Goal: Information Seeking & Learning: Check status

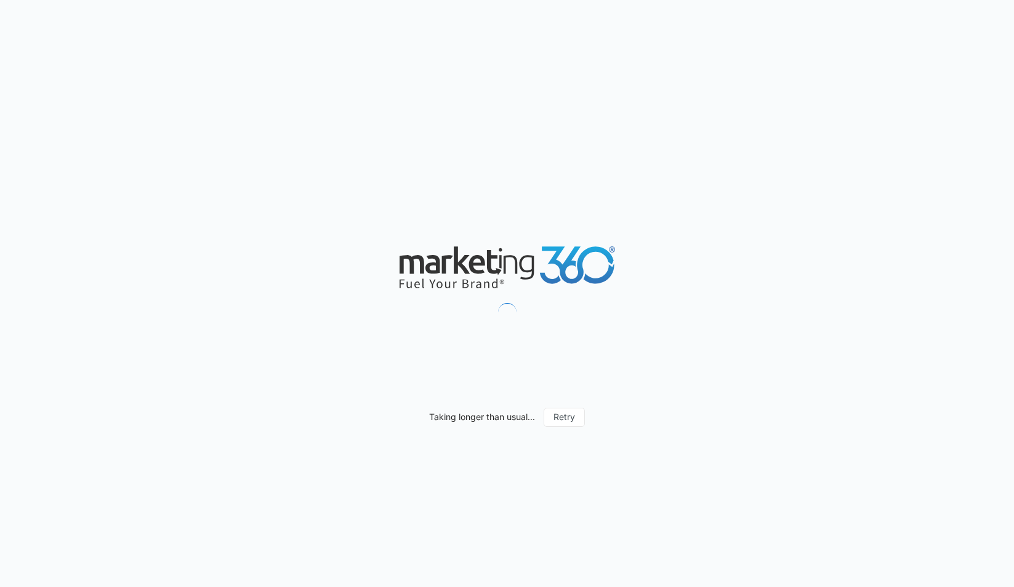
type input "[DATE]"
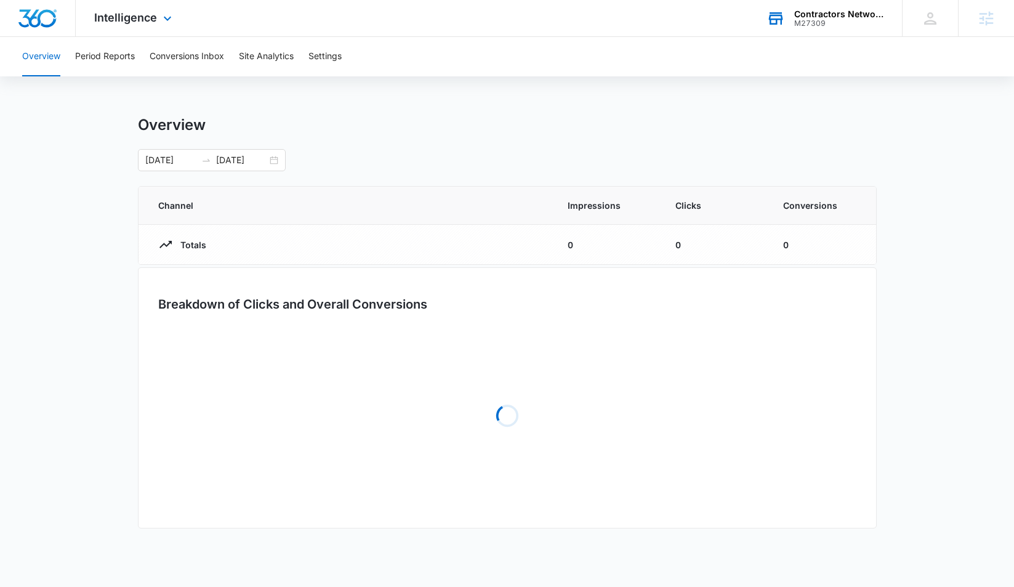
click at [837, 19] on div "M27309" at bounding box center [839, 23] width 90 height 9
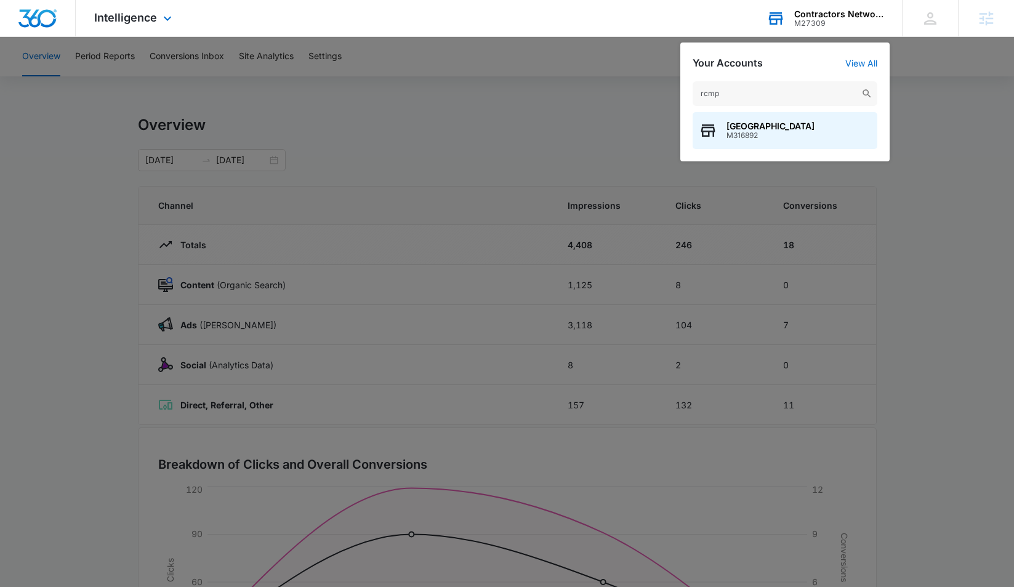
type input "rcmp"
drag, startPoint x: 819, startPoint y: 47, endPoint x: 791, endPoint y: 127, distance: 84.9
click at [791, 127] on span "[GEOGRAPHIC_DATA]" at bounding box center [770, 126] width 88 height 10
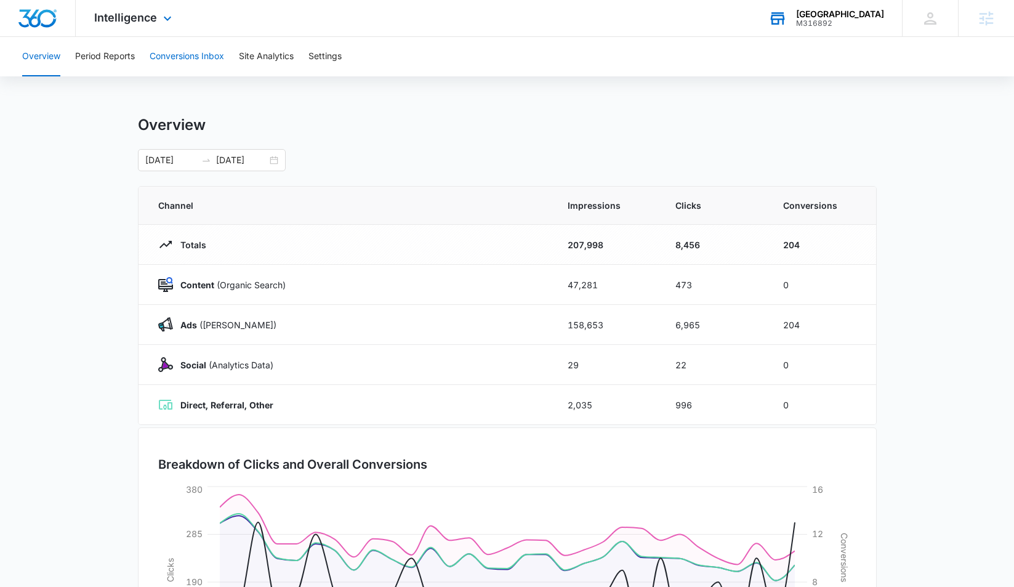
click at [172, 60] on button "Conversions Inbox" at bounding box center [187, 56] width 74 height 39
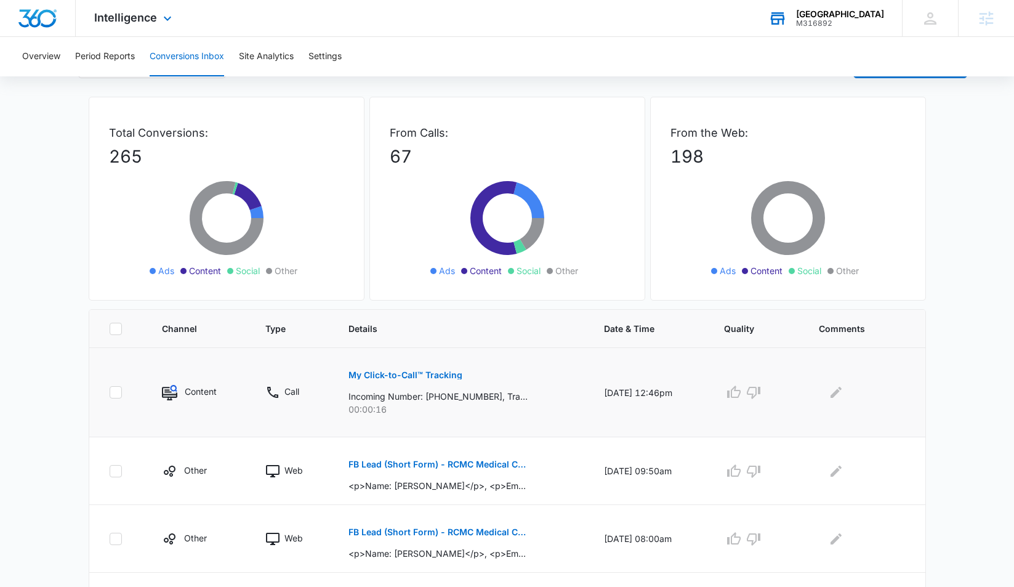
scroll to position [44, 0]
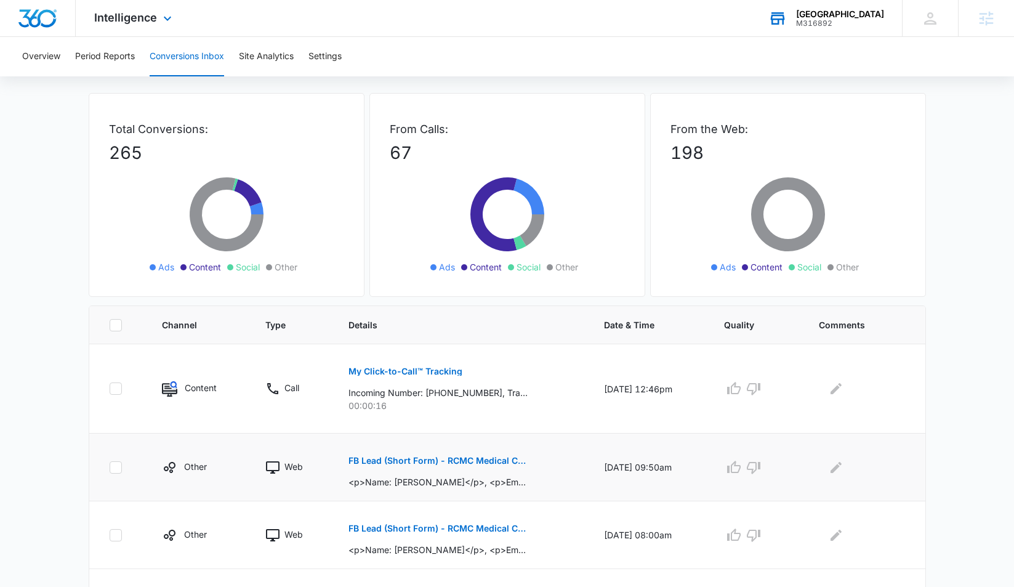
click at [456, 464] on p "FB Lead (Short Form) - RCMC Medical Center - Marketing 360" at bounding box center [437, 460] width 179 height 9
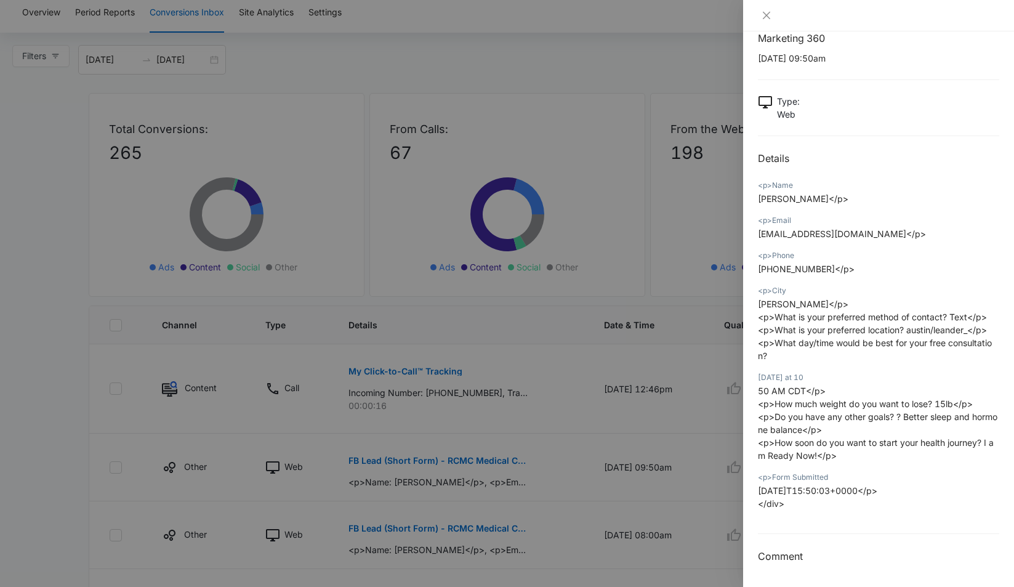
scroll to position [39, 0]
click at [768, 10] on button "Close" at bounding box center [766, 15] width 17 height 11
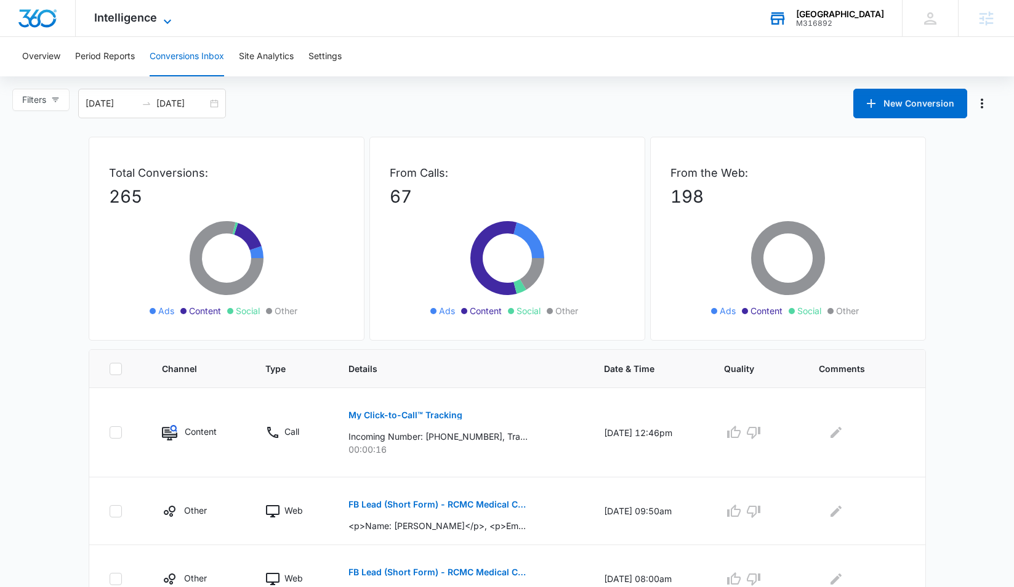
scroll to position [0, 0]
click at [132, 19] on span "Intelligence" at bounding box center [125, 17] width 63 height 13
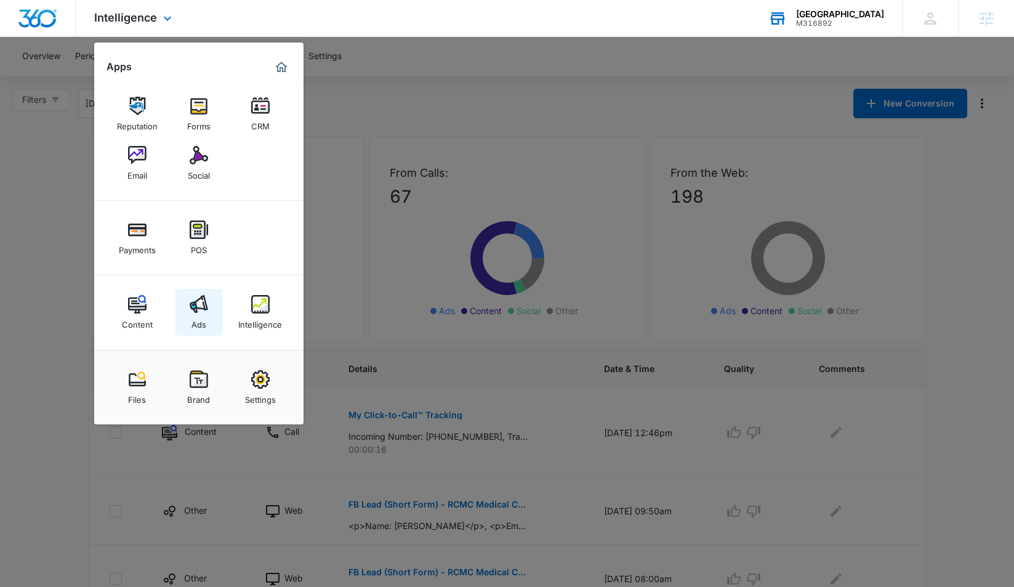
click at [199, 304] on img at bounding box center [199, 304] width 18 height 18
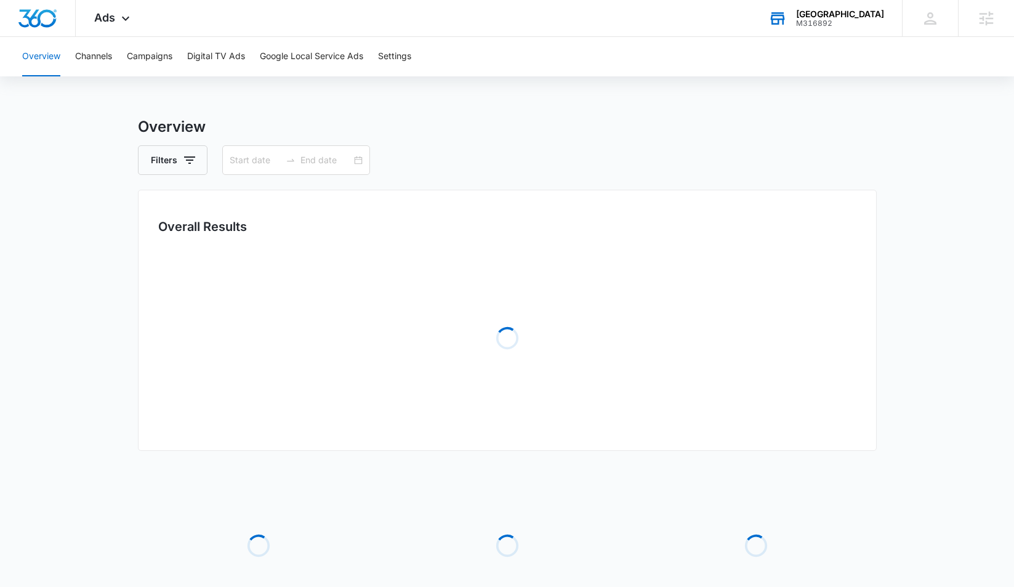
type input "[DATE]"
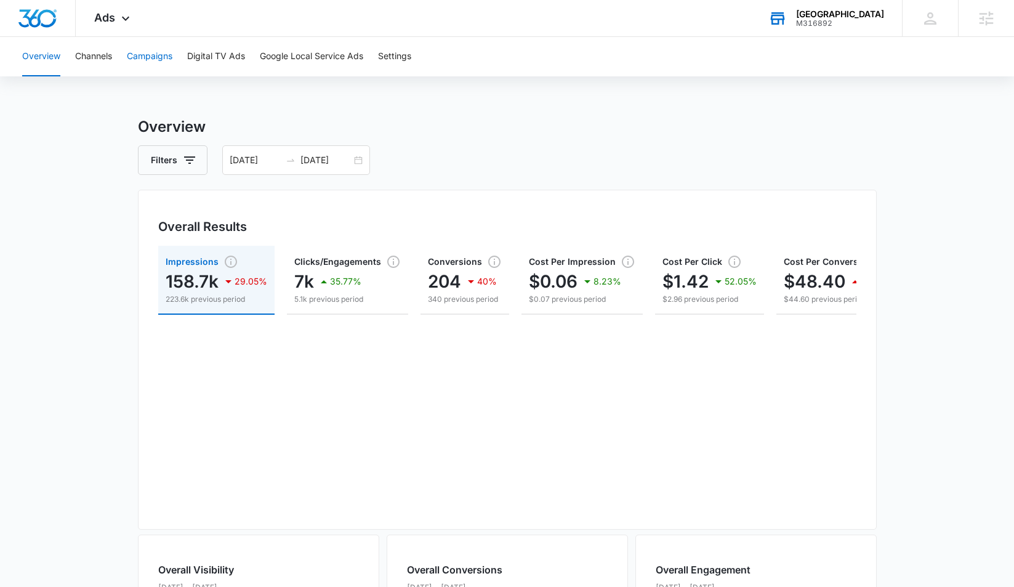
click at [132, 58] on button "Campaigns" at bounding box center [150, 56] width 46 height 39
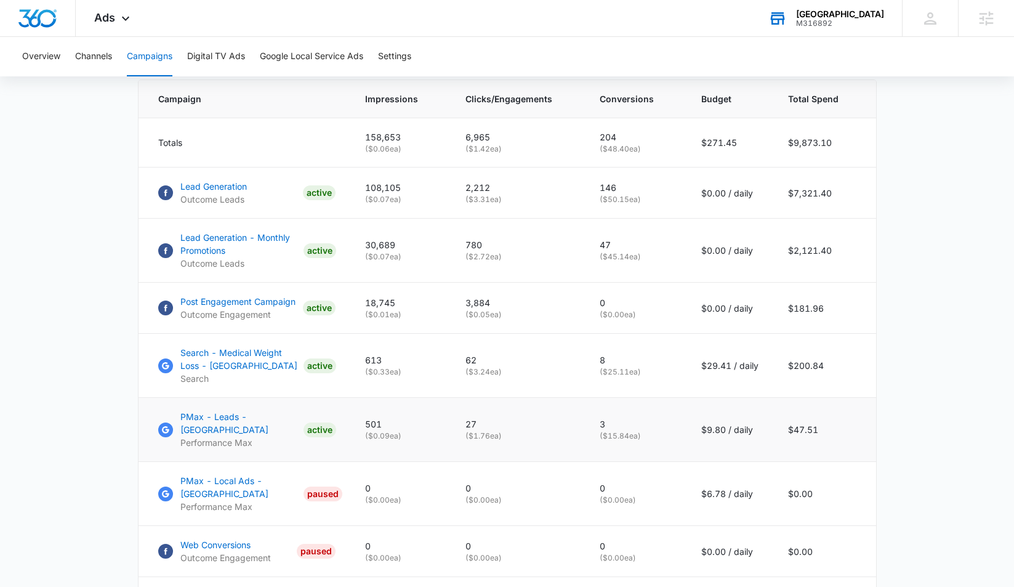
scroll to position [521, 0]
click at [97, 22] on span "Ads" at bounding box center [104, 17] width 21 height 13
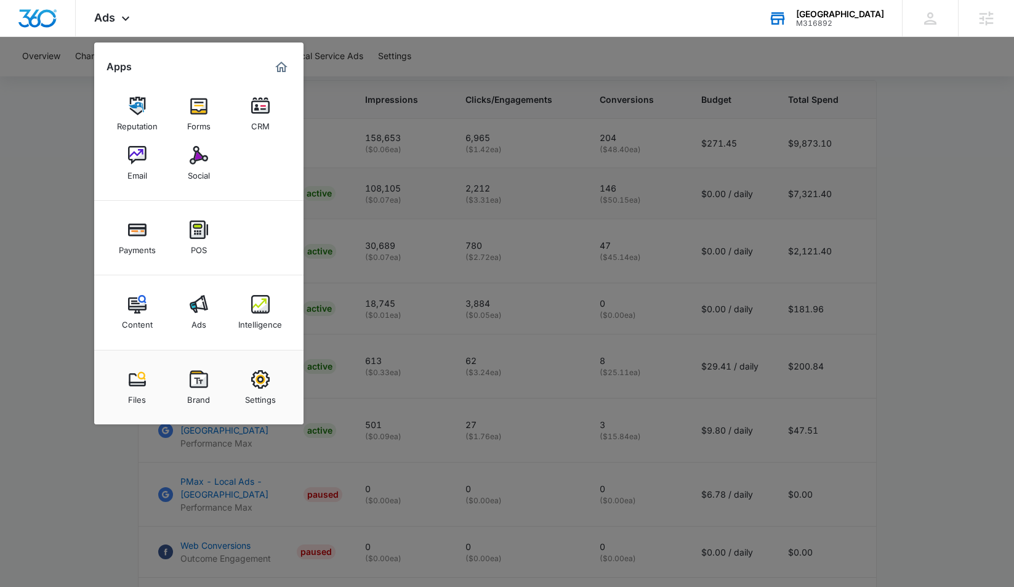
drag, startPoint x: 252, startPoint y: 302, endPoint x: 252, endPoint y: 211, distance: 91.1
click at [252, 302] on img at bounding box center [260, 304] width 18 height 18
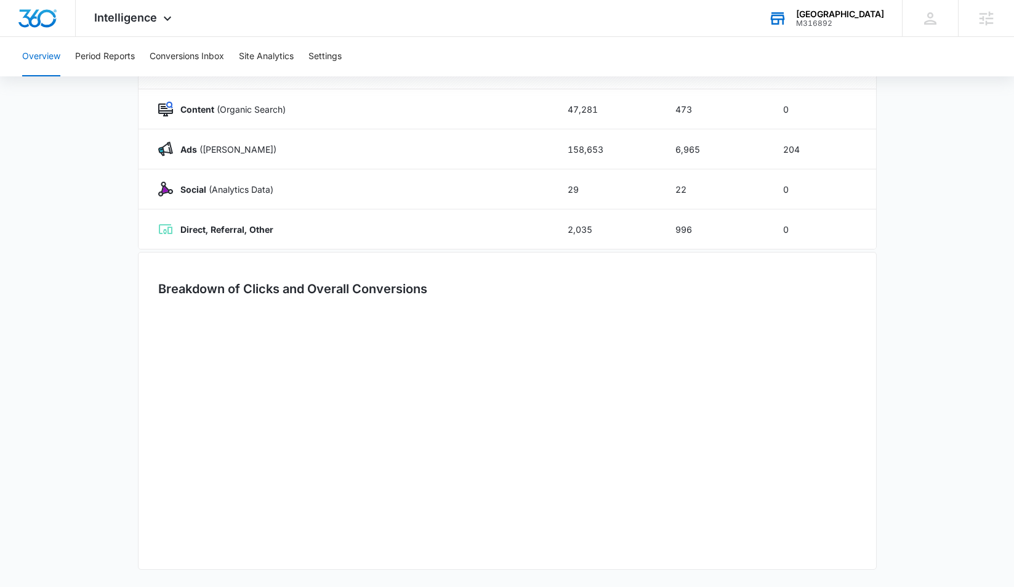
type input "[DATE]"
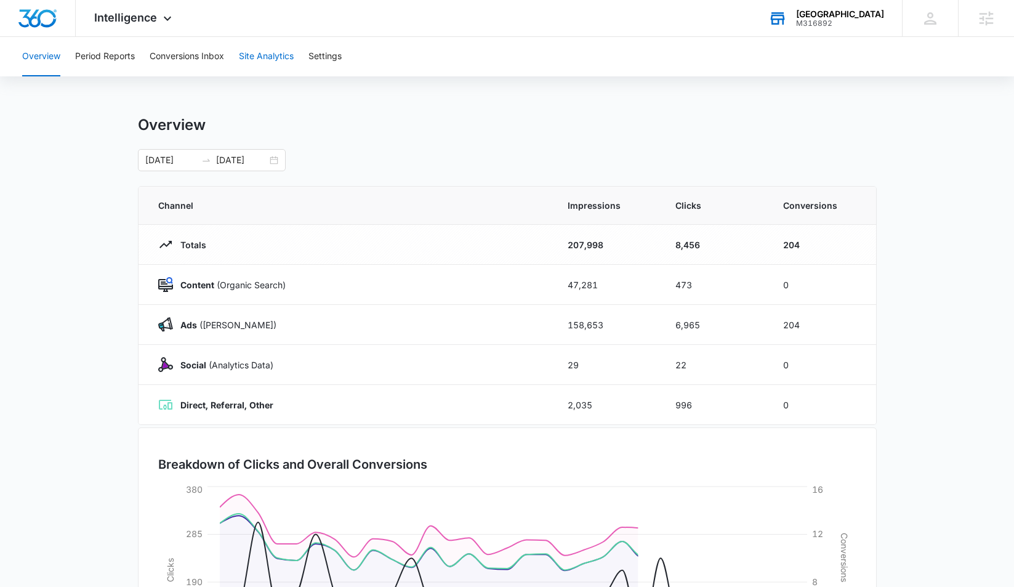
click at [274, 59] on button "Site Analytics" at bounding box center [266, 56] width 55 height 39
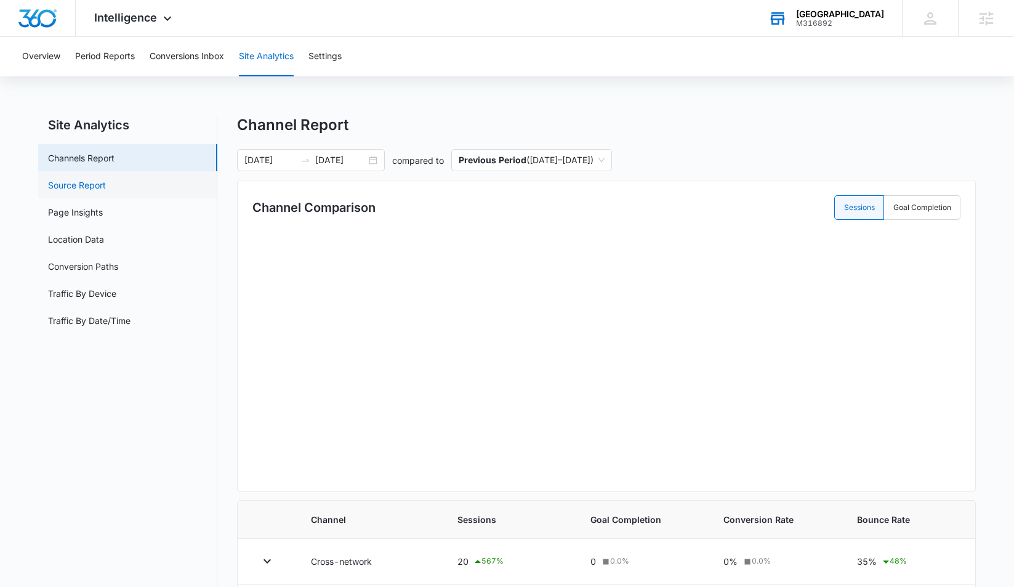
click at [106, 183] on link "Source Report" at bounding box center [77, 185] width 58 height 13
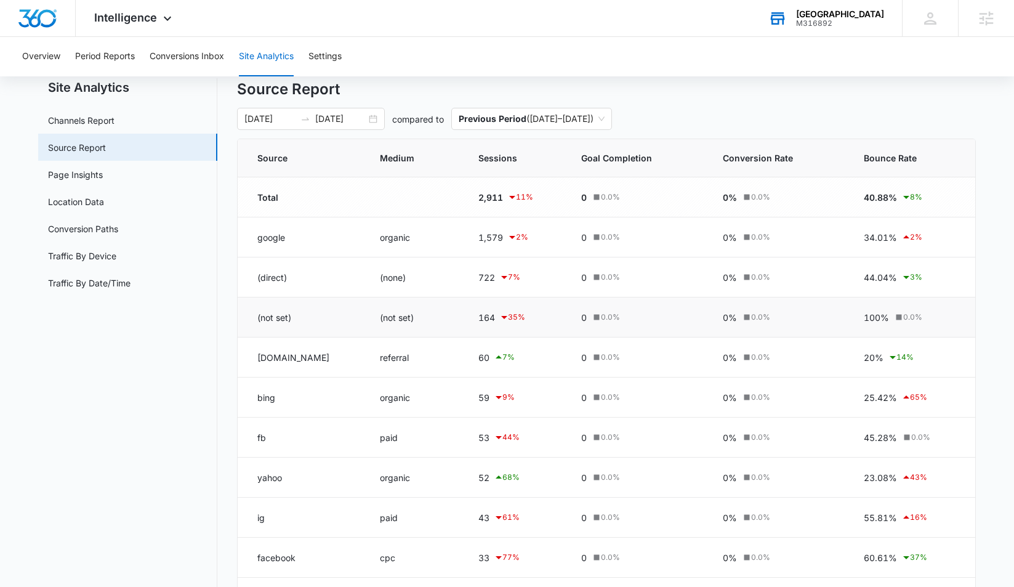
scroll to position [34, 0]
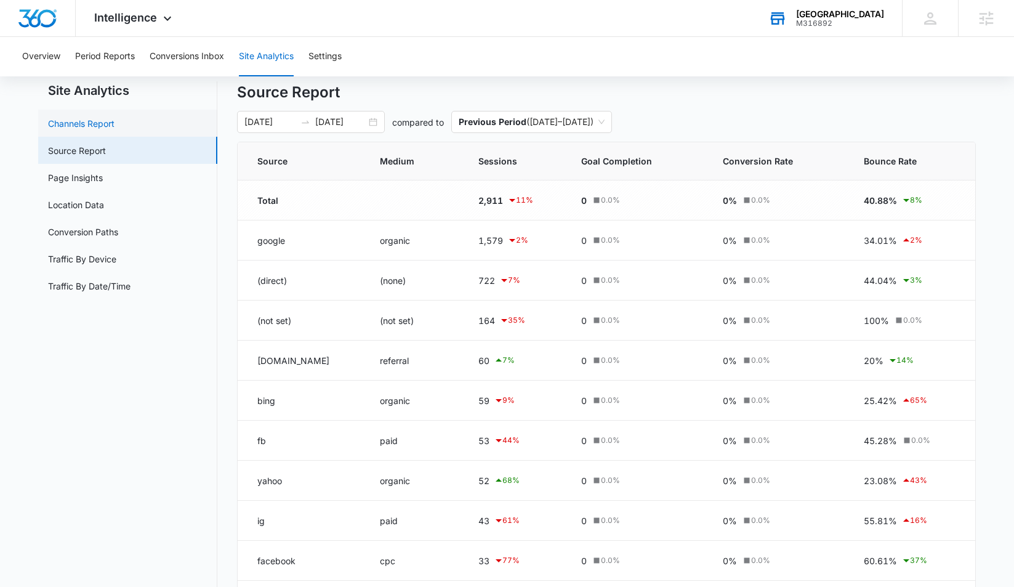
click at [115, 128] on link "Channels Report" at bounding box center [81, 123] width 66 height 13
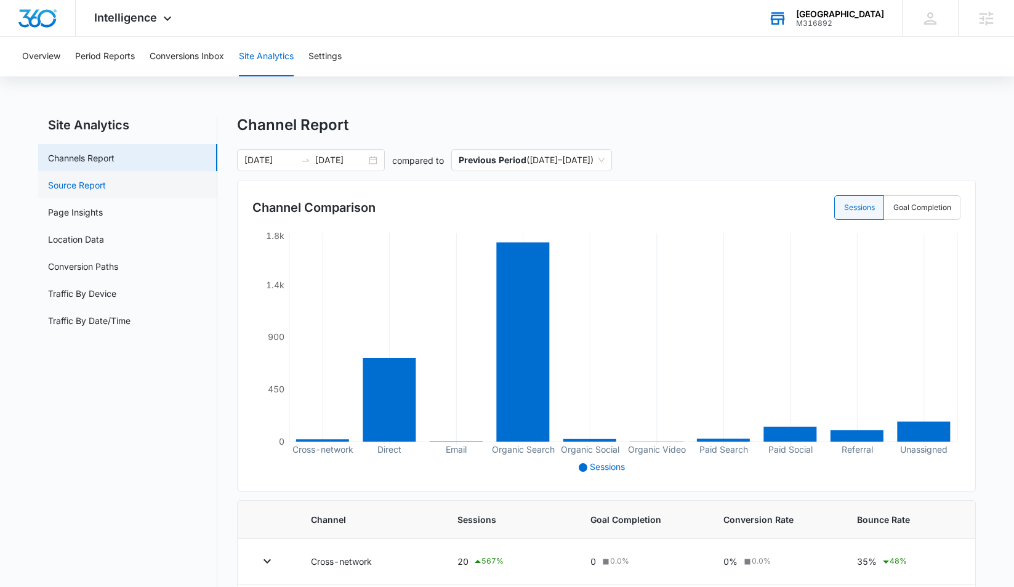
click at [70, 179] on link "Source Report" at bounding box center [77, 185] width 58 height 13
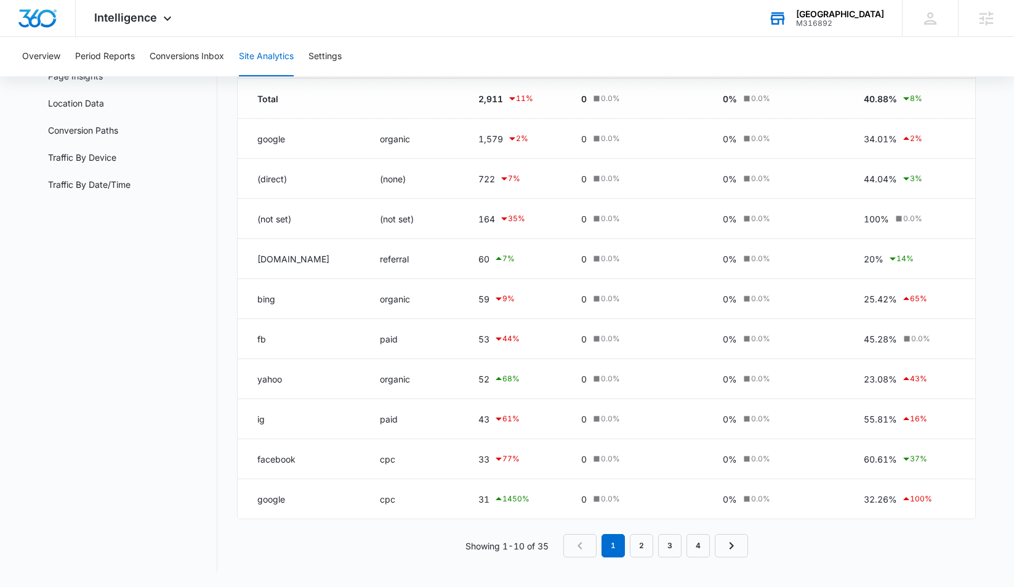
scroll to position [136, 0]
click at [644, 547] on link "2" at bounding box center [641, 545] width 23 height 23
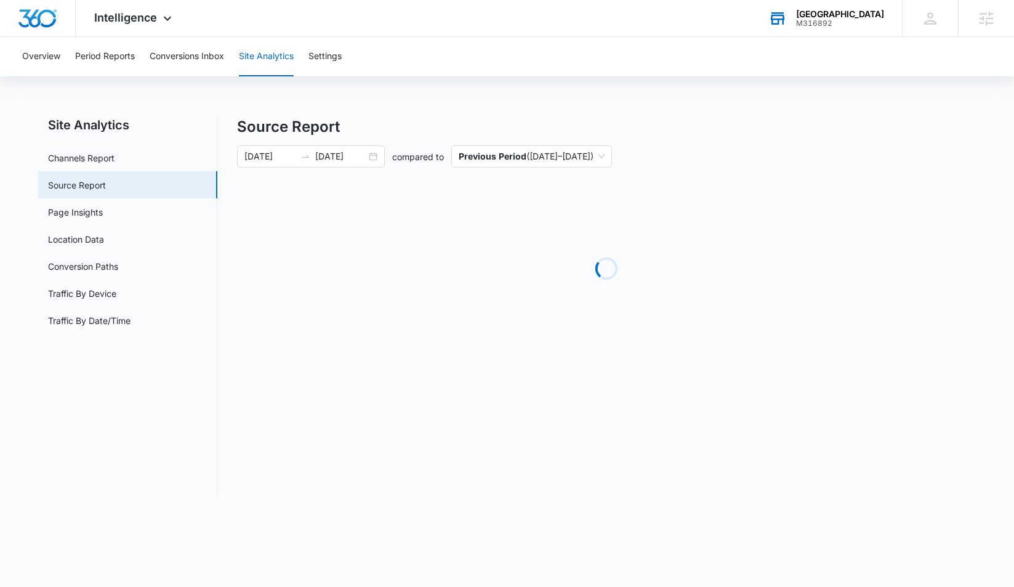
scroll to position [0, 0]
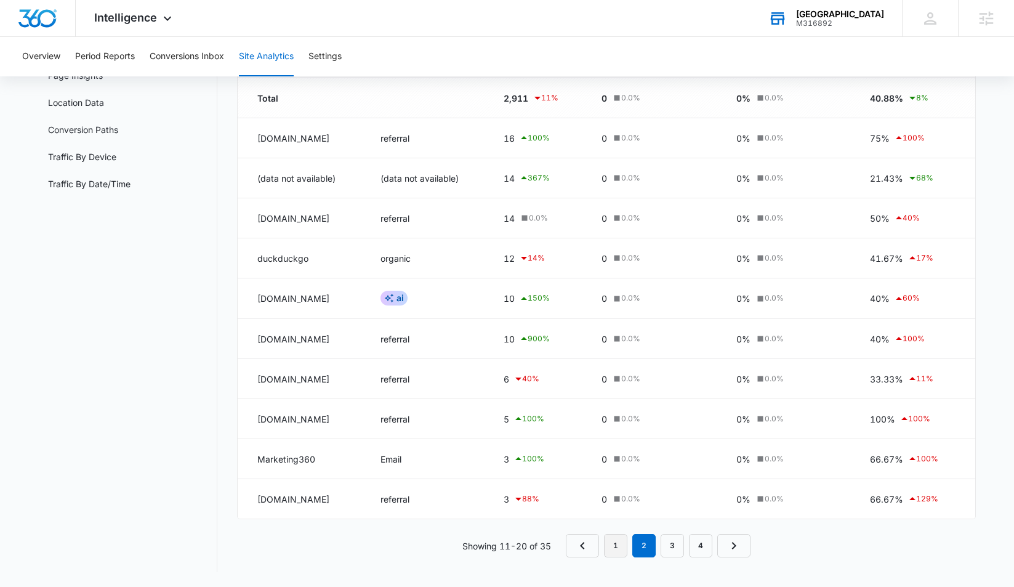
click at [625, 550] on link "1" at bounding box center [615, 545] width 23 height 23
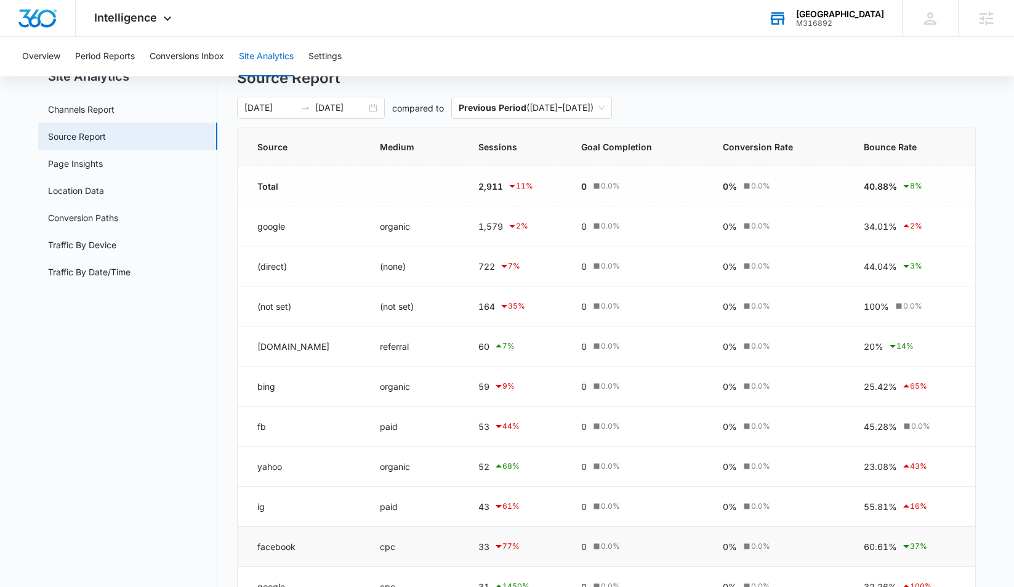
scroll to position [50, 0]
drag, startPoint x: 300, startPoint y: 300, endPoint x: 403, endPoint y: 313, distance: 103.0
click at [403, 309] on tr "(not set) (not set) 164 35 % 0 0.0 % 0% 0.0 % 100% 0.0 %" at bounding box center [607, 305] width 738 height 40
